Goal: Task Accomplishment & Management: Use online tool/utility

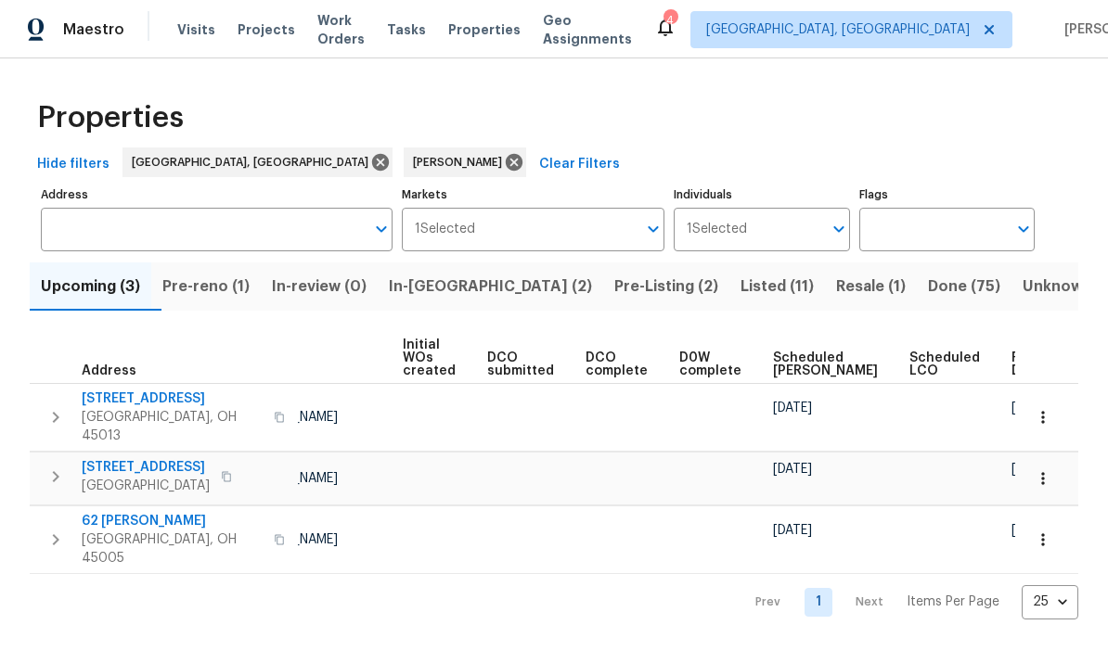
scroll to position [0, 131]
click at [197, 32] on span "Visits" at bounding box center [196, 29] width 38 height 19
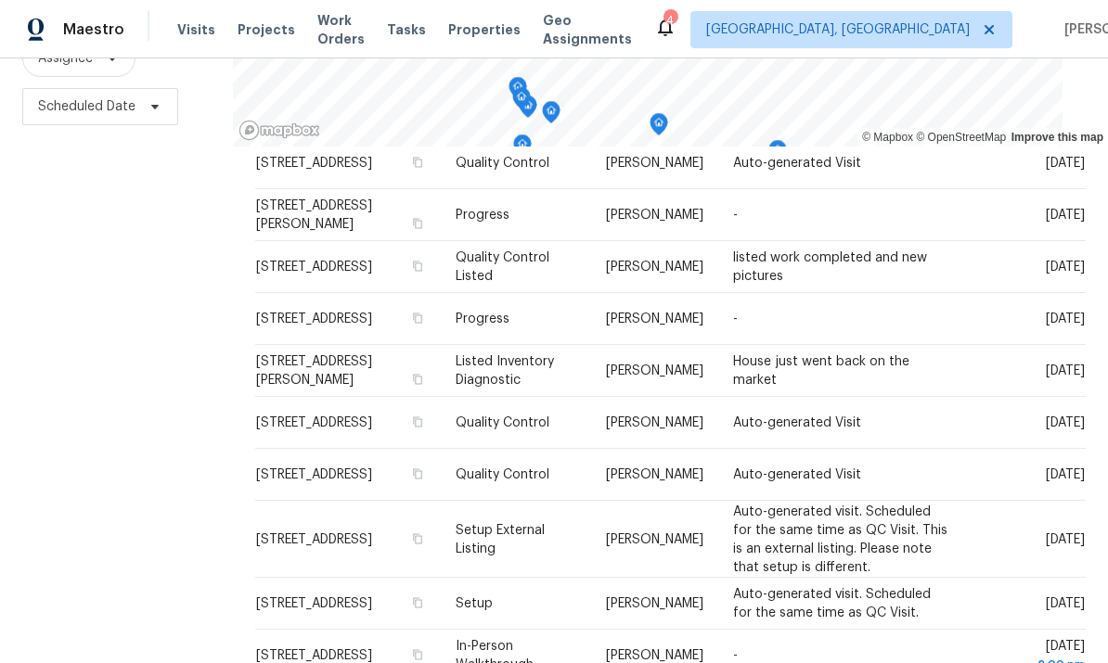
scroll to position [595, 0]
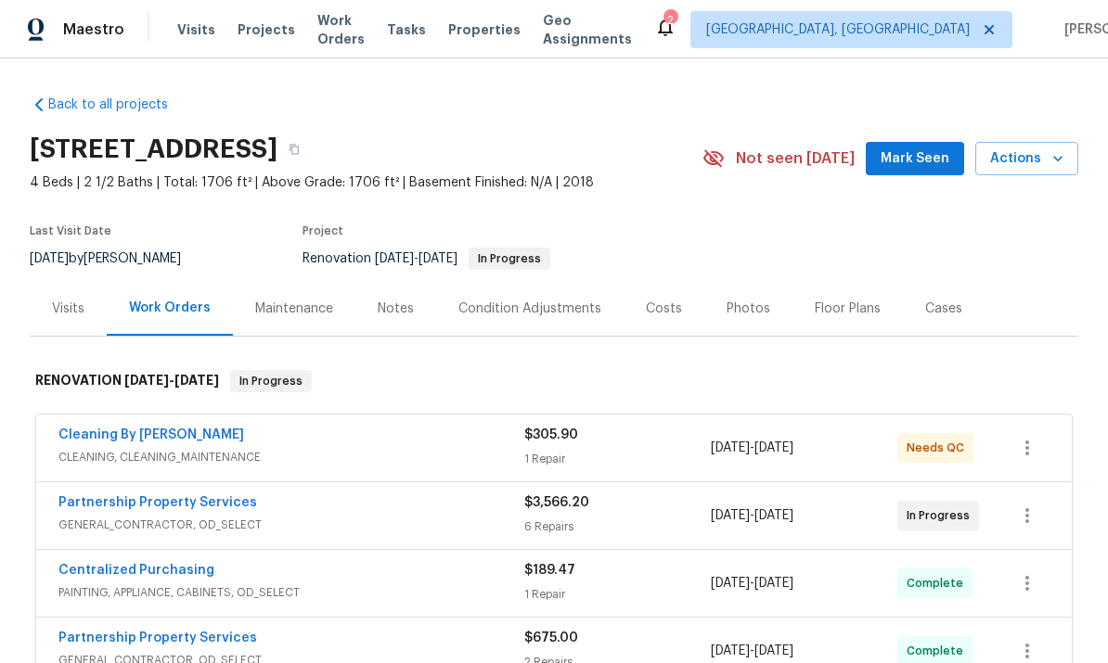
click at [383, 442] on div "Cleaning By [PERSON_NAME]" at bounding box center [291, 437] width 466 height 22
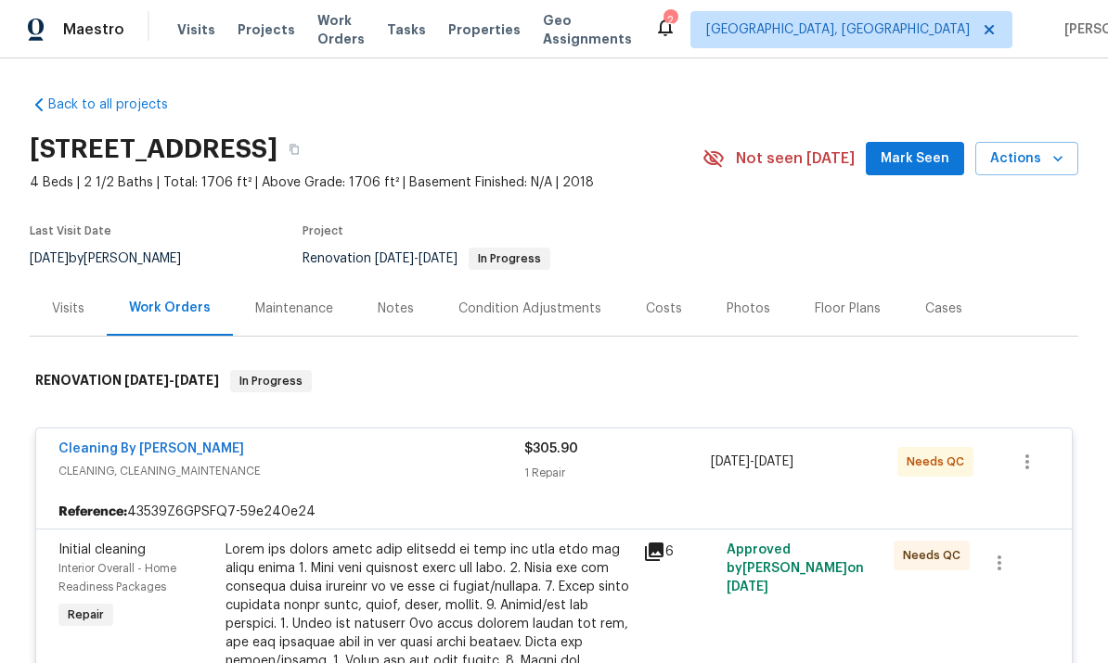
click at [742, 302] on div "Photos" at bounding box center [748, 309] width 44 height 19
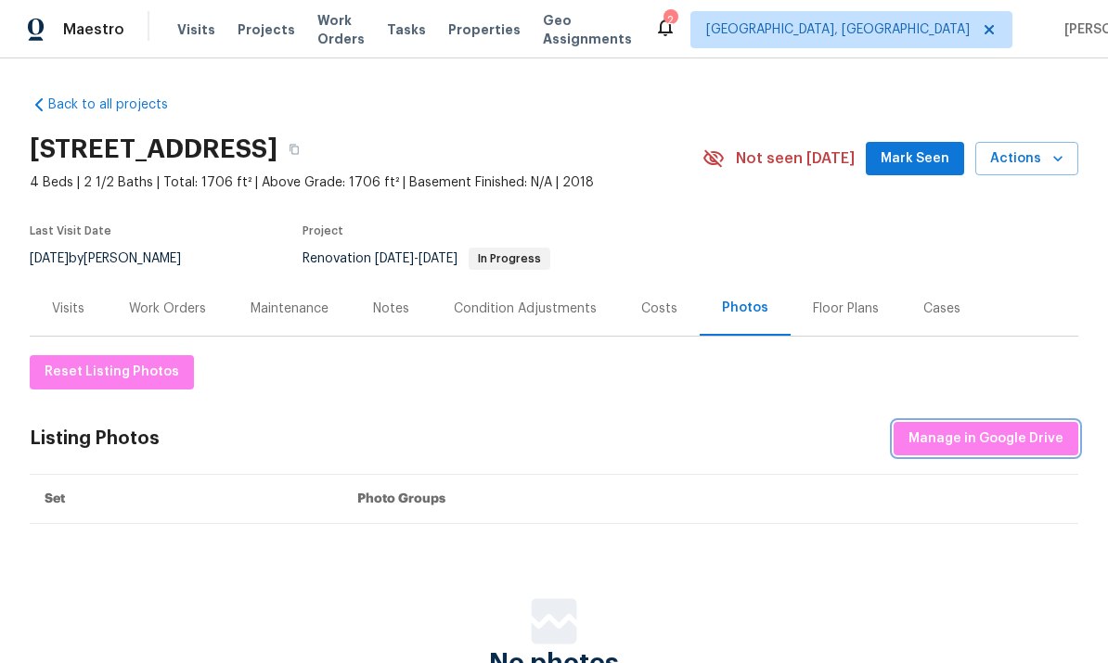
click at [967, 433] on span "Manage in Google Drive" at bounding box center [985, 439] width 155 height 23
